Goal: Book appointment/travel/reservation

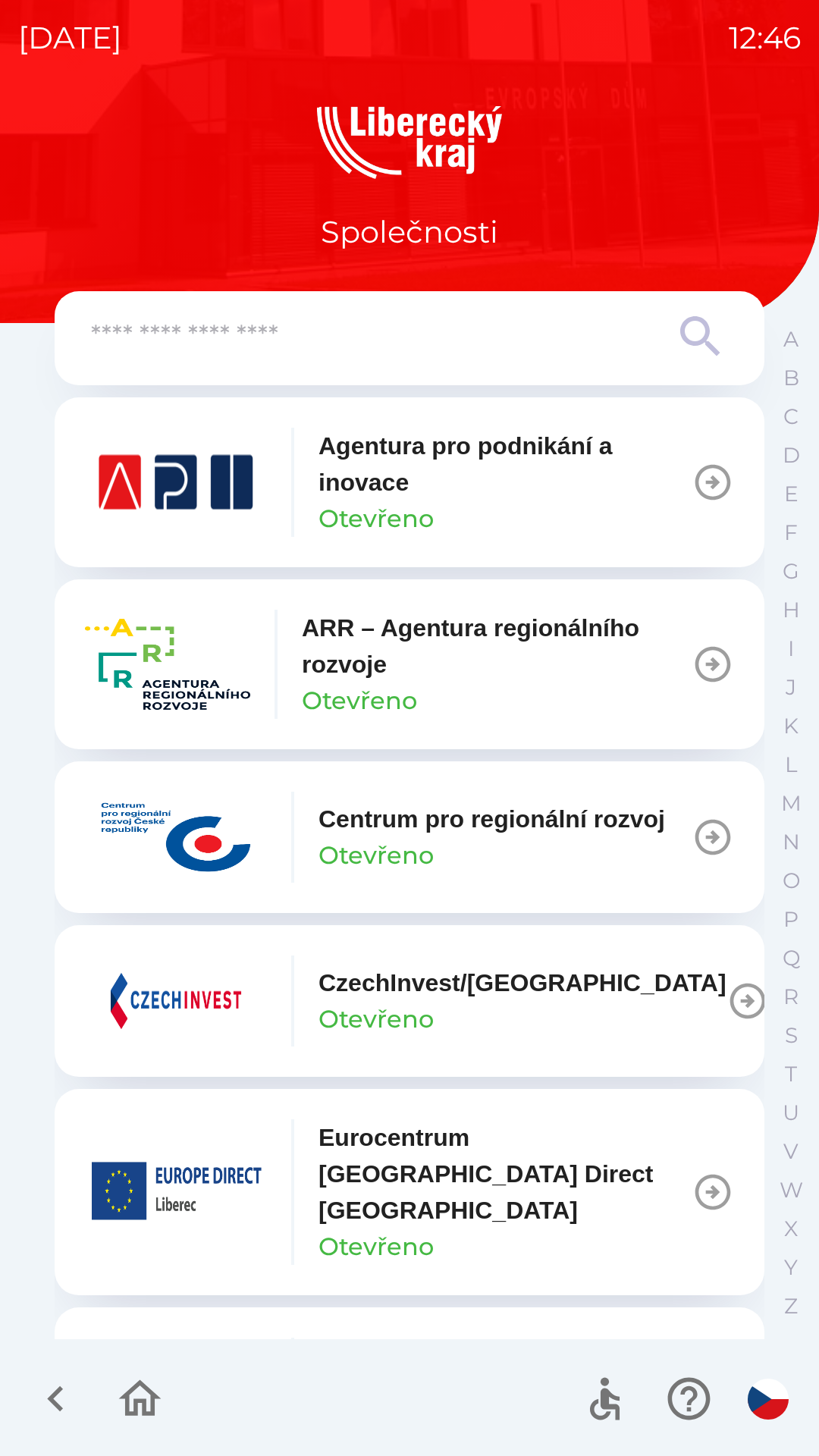
click at [57, 1396] on icon "button" at bounding box center [54, 1399] width 16 height 26
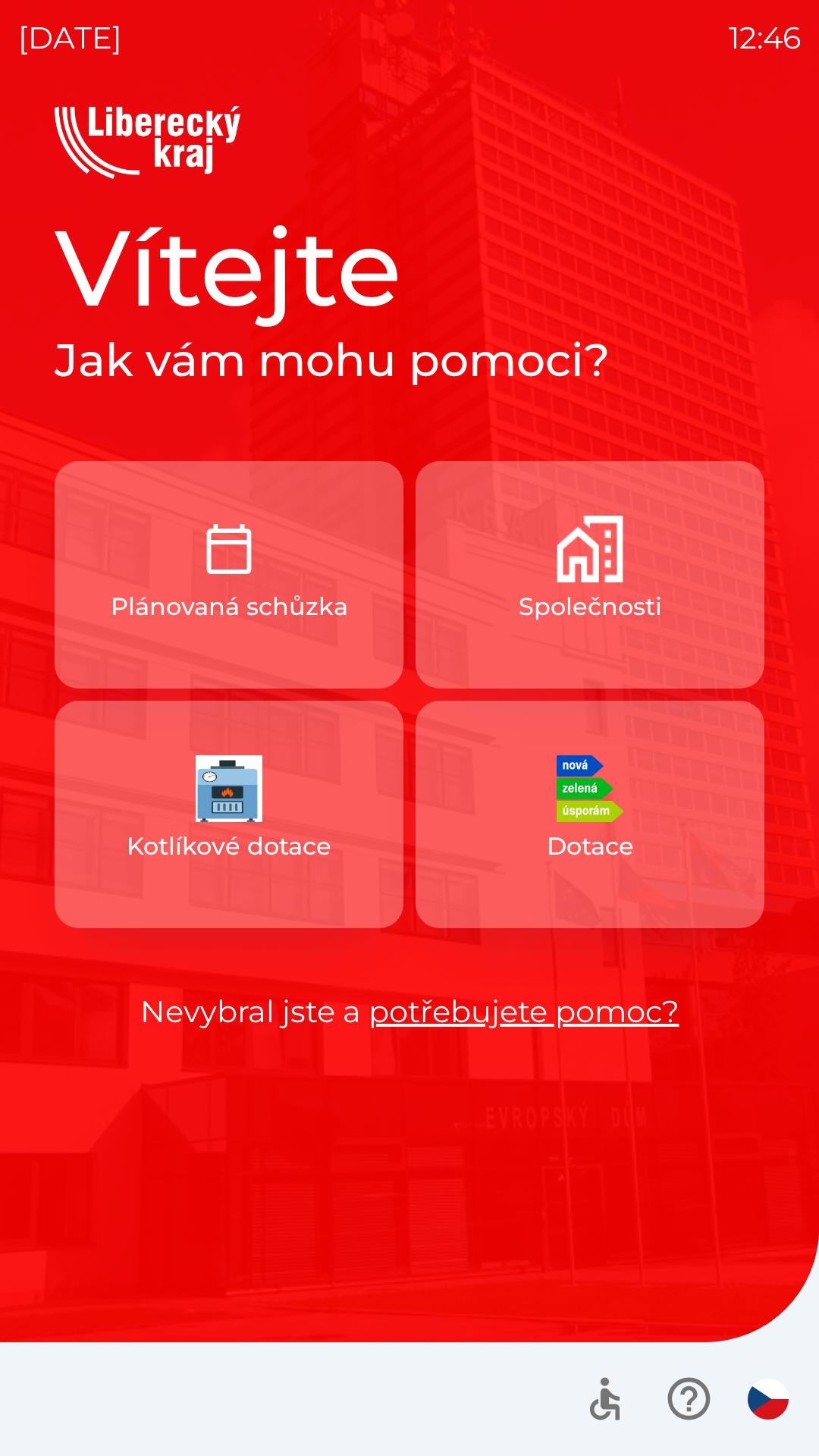
click at [565, 1007] on link "potřebujete pomoc?" at bounding box center [524, 1011] width 311 height 37
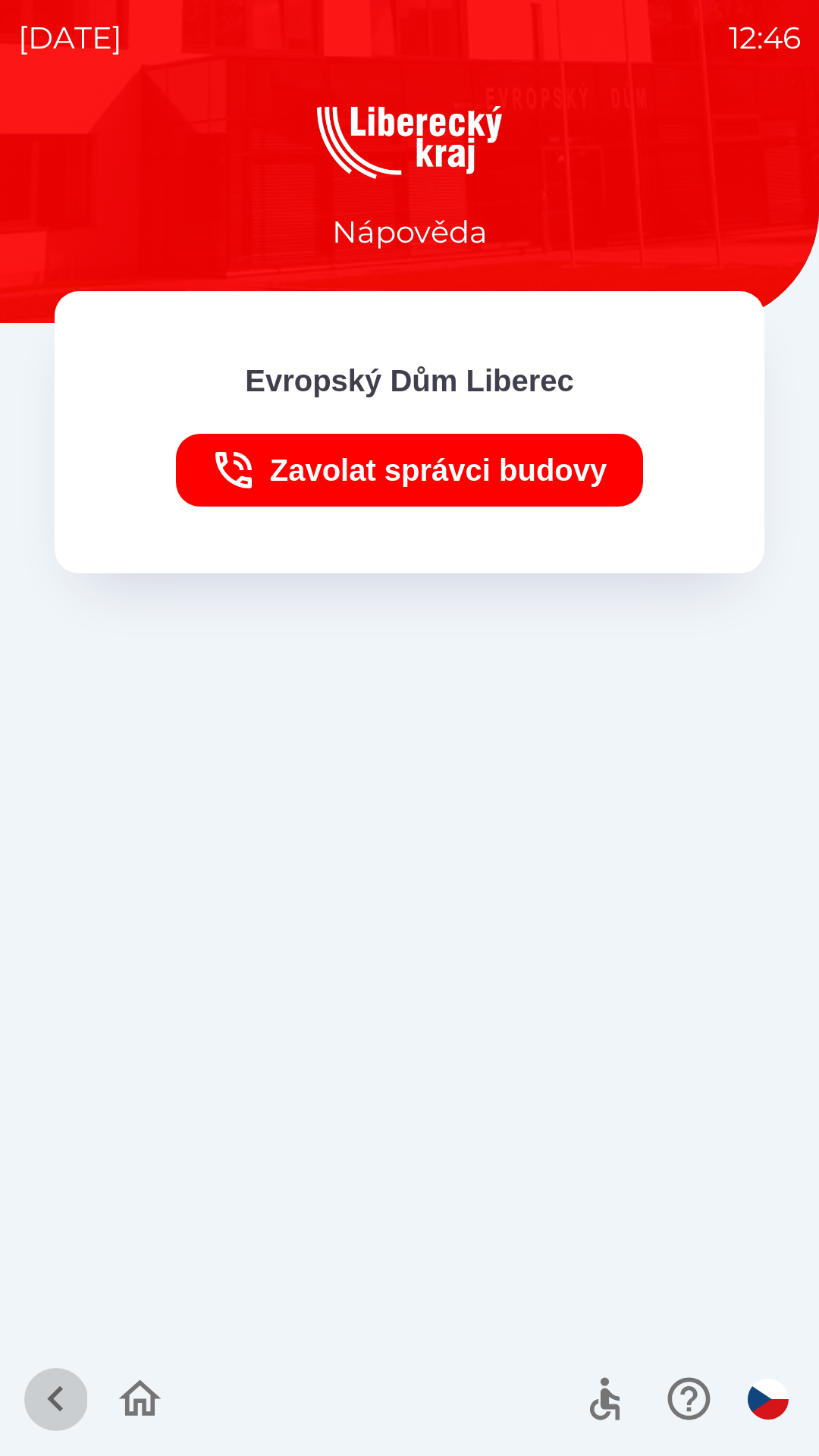
click at [53, 1389] on icon "button" at bounding box center [55, 1399] width 51 height 51
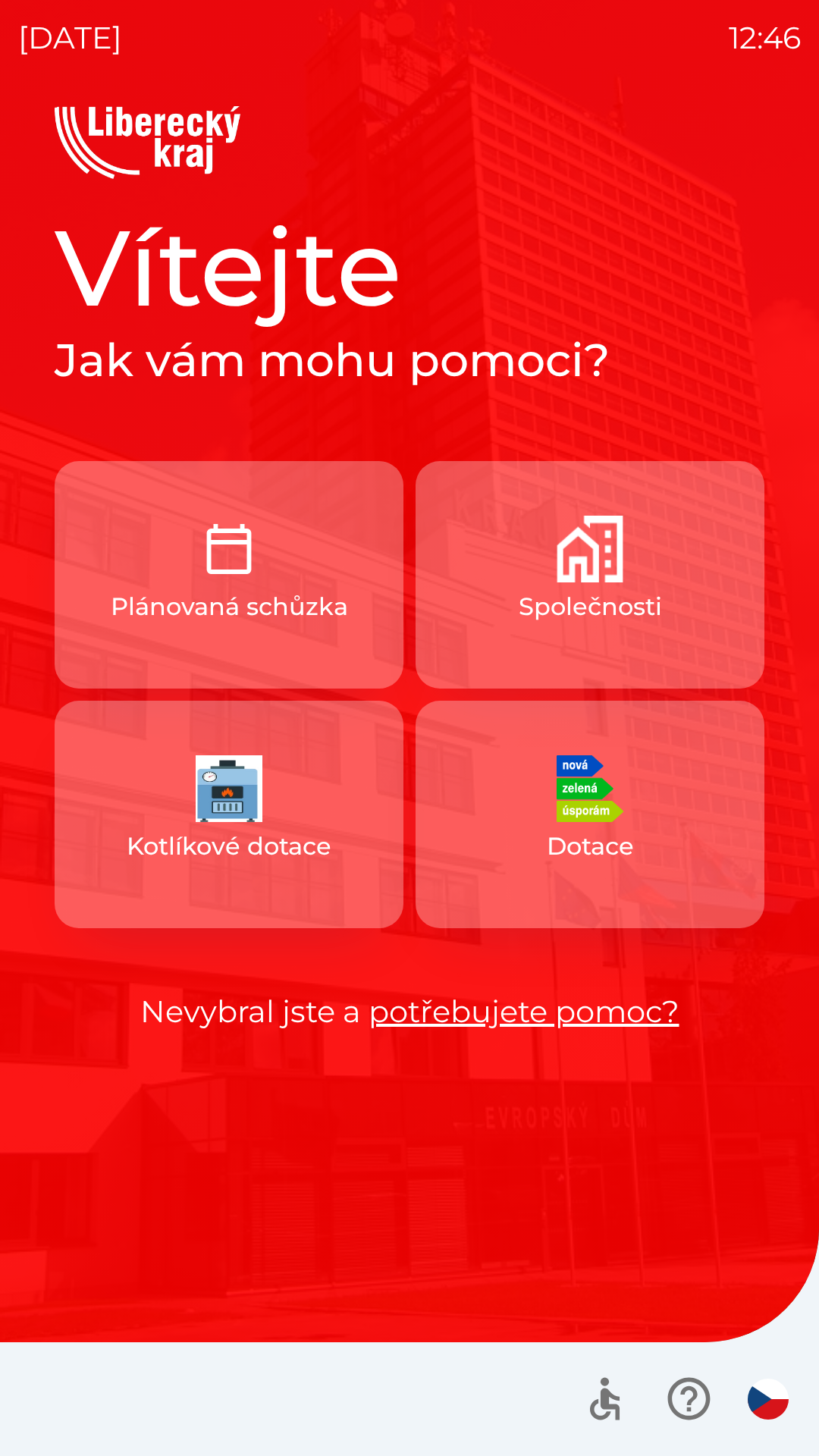
click at [290, 559] on button "Plánovaná schůzka" at bounding box center [228, 575] width 348 height 227
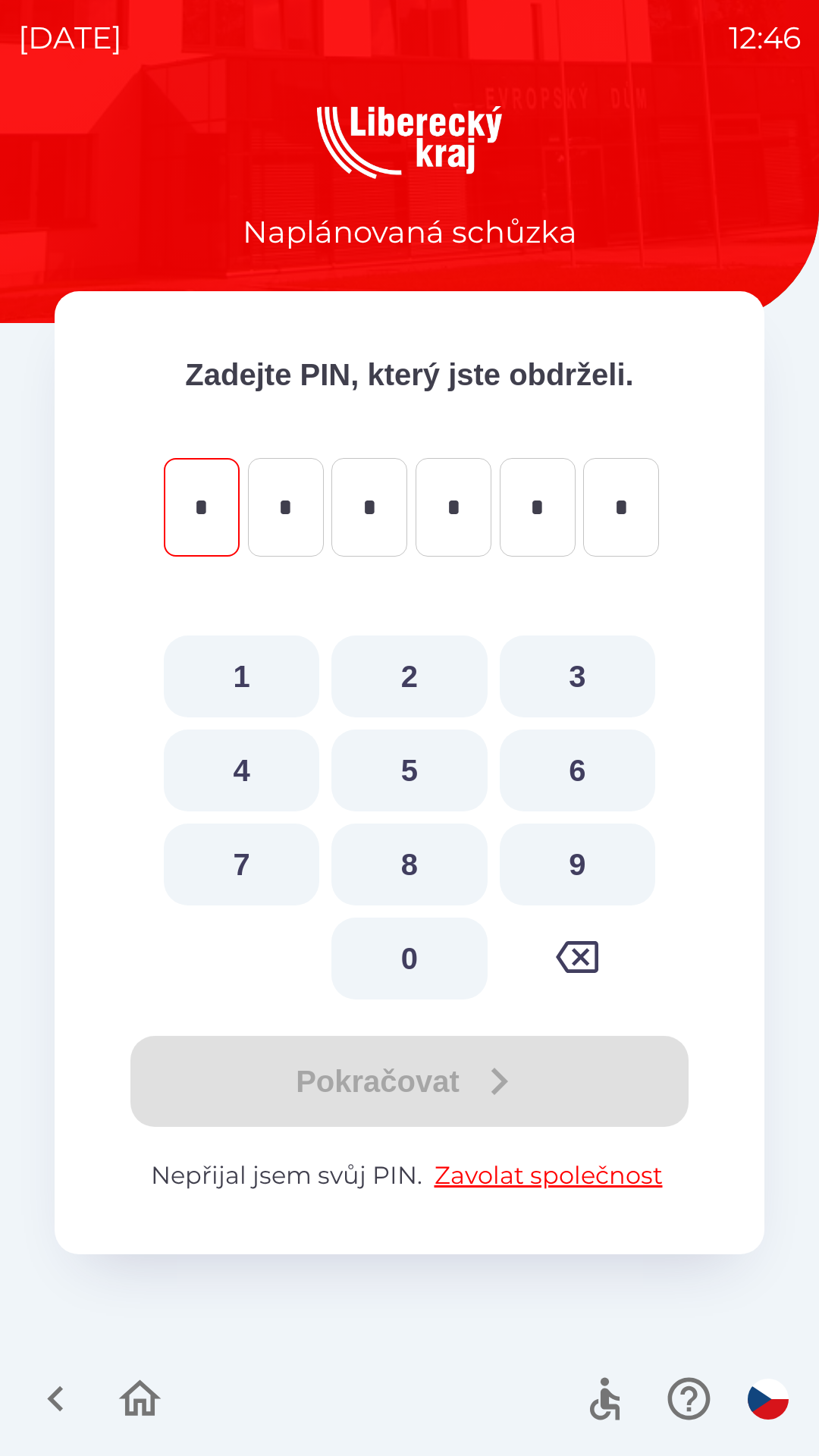
click at [56, 1389] on icon "button" at bounding box center [55, 1399] width 51 height 51
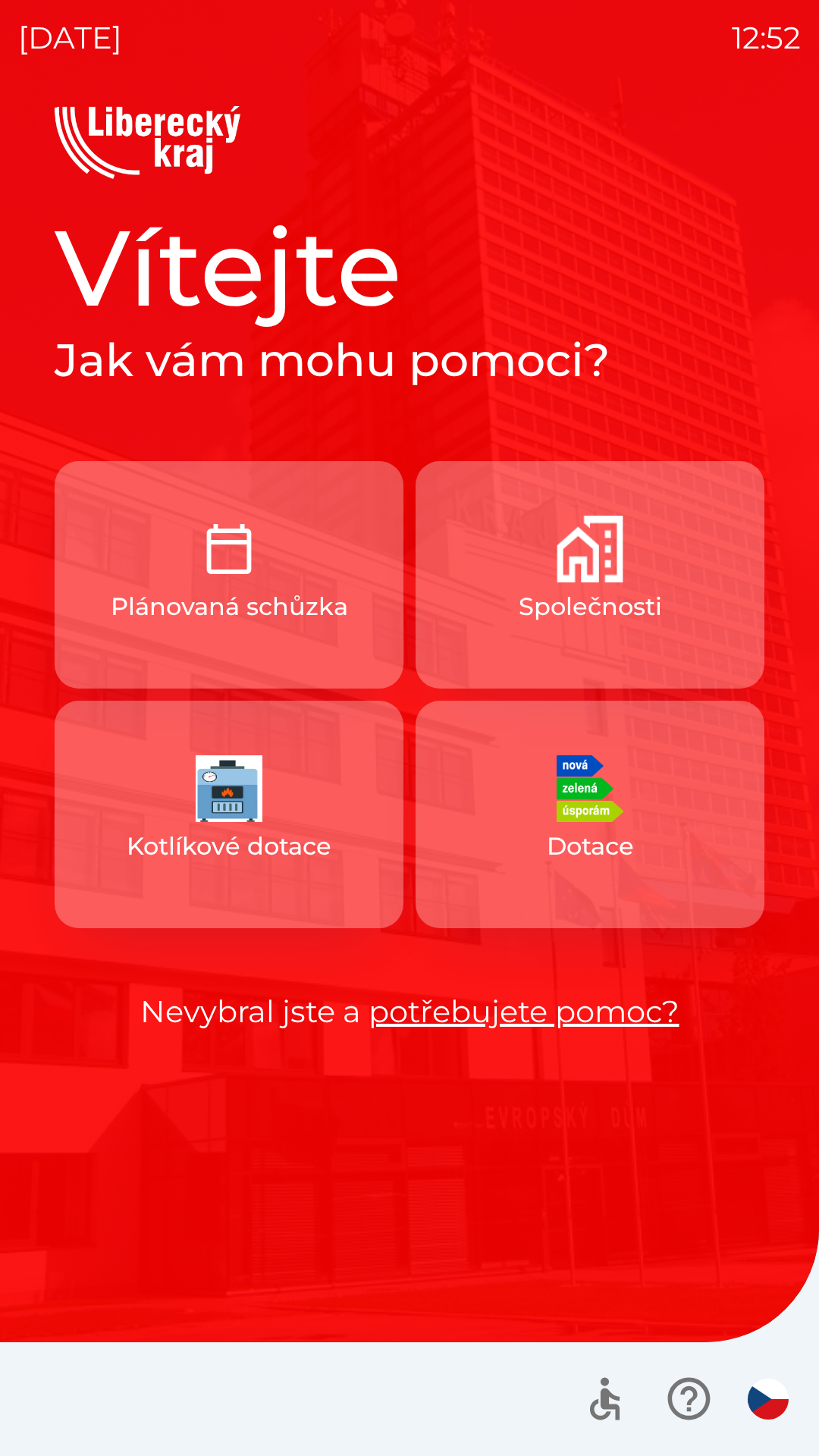
click at [233, 552] on img "button" at bounding box center [229, 549] width 67 height 67
